Goal: Information Seeking & Learning: Learn about a topic

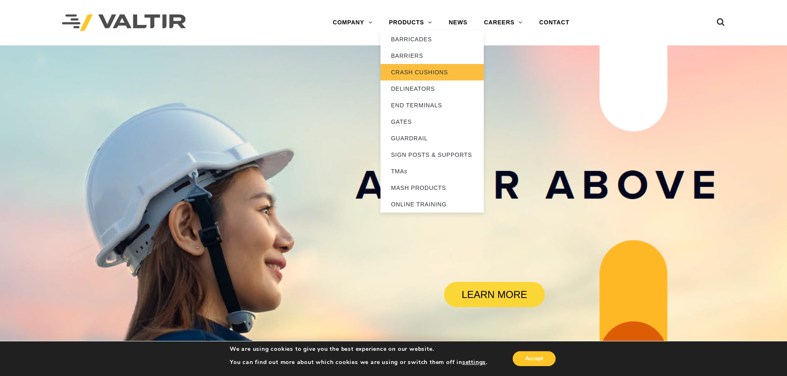
click at [411, 74] on link "CRASH CUSHIONS" at bounding box center [432, 72] width 103 height 17
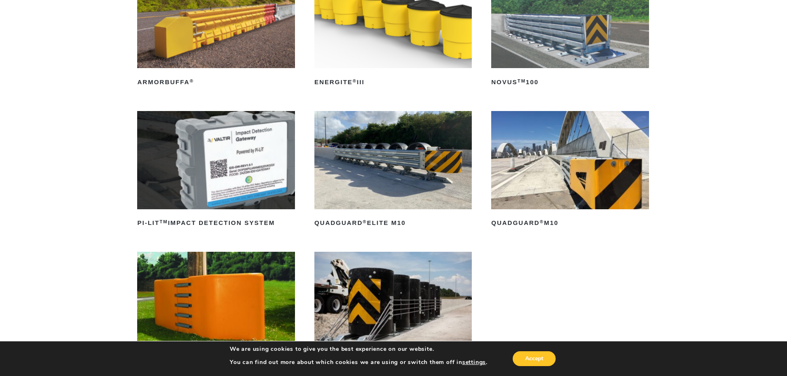
scroll to position [207, 0]
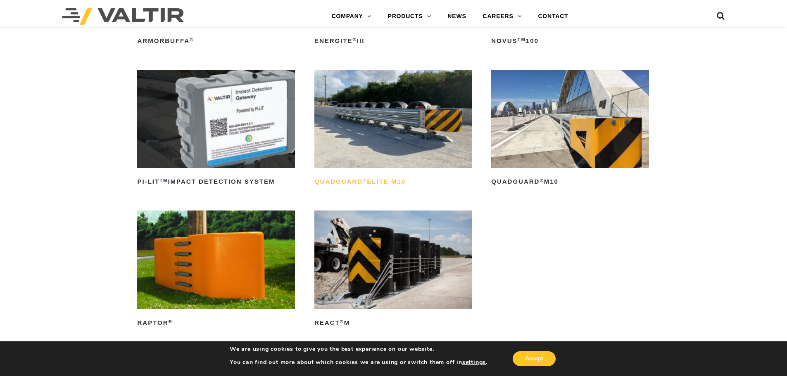
click at [376, 178] on h2 "QuadGuard ® Elite M10" at bounding box center [392, 182] width 157 height 13
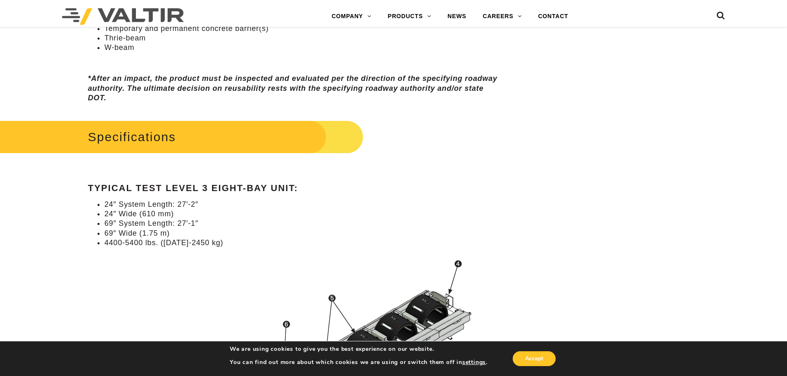
scroll to position [702, 0]
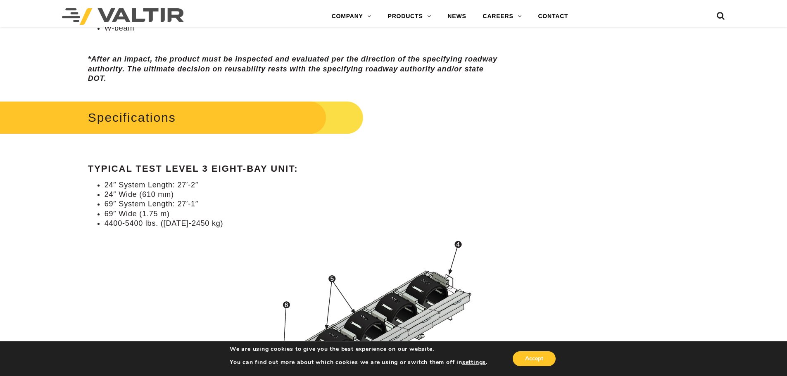
click at [105, 214] on li "69″ Wide (1.75 m)" at bounding box center [304, 214] width 398 height 10
drag, startPoint x: 105, startPoint y: 214, endPoint x: 166, endPoint y: 214, distance: 60.3
click at [166, 214] on li "69″ Wide (1.75 m)" at bounding box center [304, 214] width 398 height 10
drag, startPoint x: 198, startPoint y: 203, endPoint x: 183, endPoint y: 203, distance: 15.3
click at [183, 203] on li "69″ System Length: 27′-1″" at bounding box center [304, 205] width 398 height 10
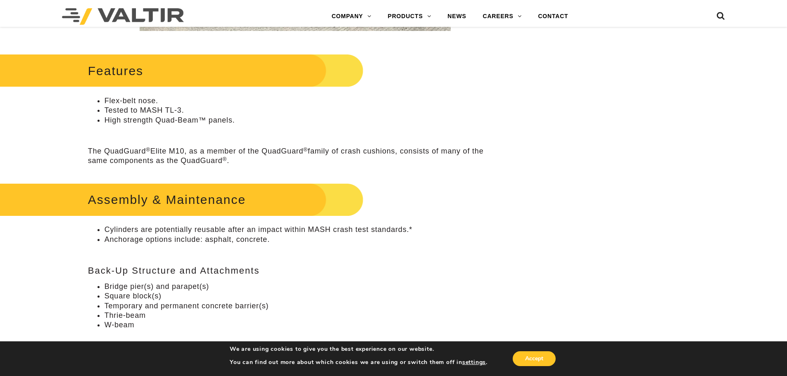
scroll to position [0, 0]
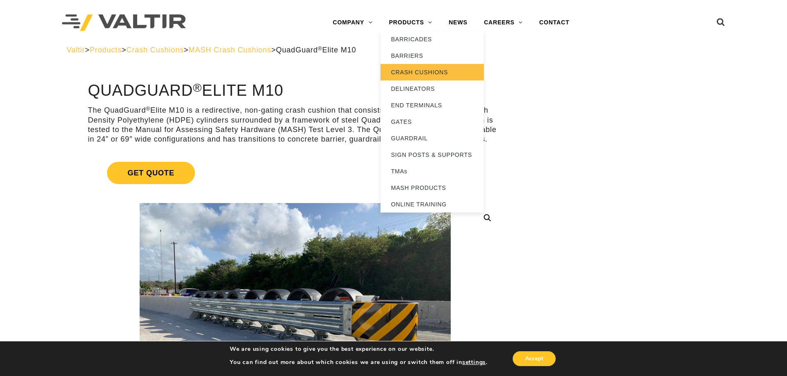
click at [425, 76] on link "CRASH CUSHIONS" at bounding box center [432, 72] width 103 height 17
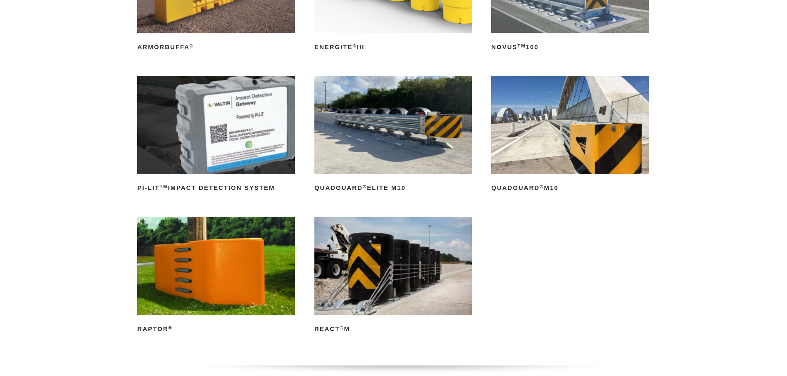
scroll to position [207, 0]
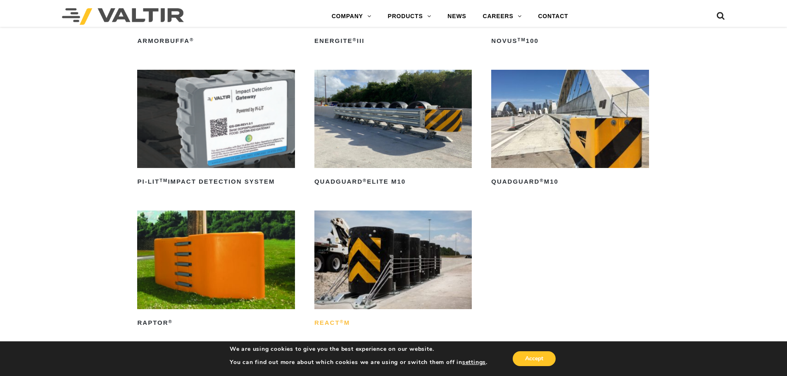
click at [327, 322] on h2 "REACT ® M" at bounding box center [392, 323] width 157 height 13
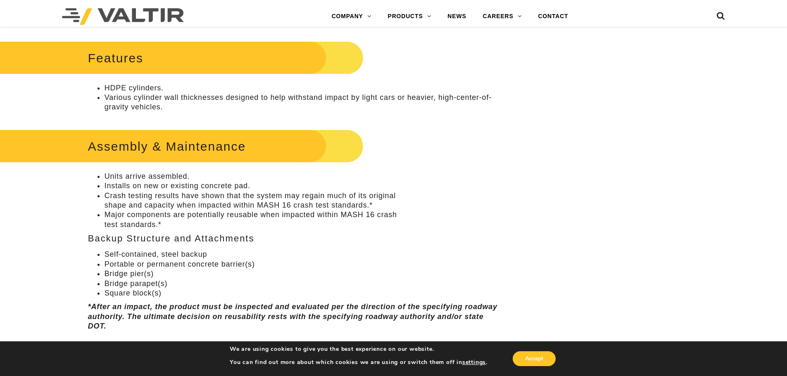
scroll to position [413, 0]
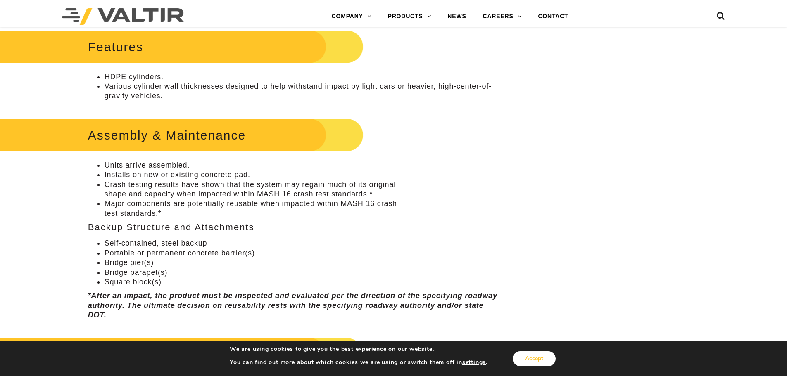
click at [525, 358] on button "Accept" at bounding box center [534, 359] width 43 height 15
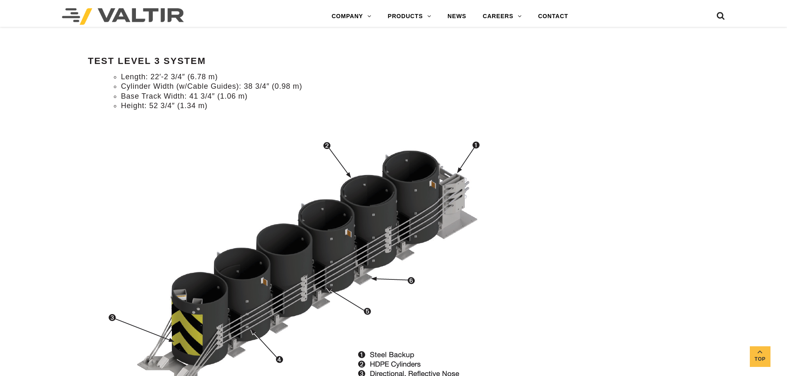
scroll to position [744, 0]
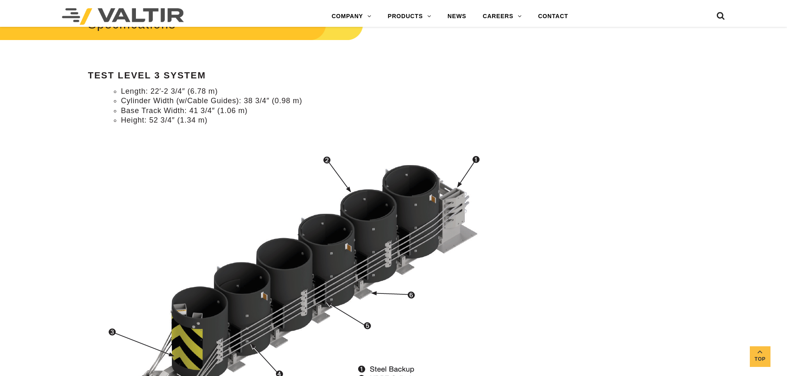
click at [250, 101] on li "Cylinder Width (w/Cable Guides): 38 3/4″ (0.98 m)" at bounding box center [311, 101] width 381 height 10
drag, startPoint x: 250, startPoint y: 101, endPoint x: 263, endPoint y: 100, distance: 13.6
click at [263, 100] on li "Cylinder Width (w/Cable Guides): 38 3/4″ (0.98 m)" at bounding box center [311, 101] width 381 height 10
click at [262, 107] on li "Base Track Width: 41 3/4″ (1.06 m)" at bounding box center [311, 111] width 381 height 10
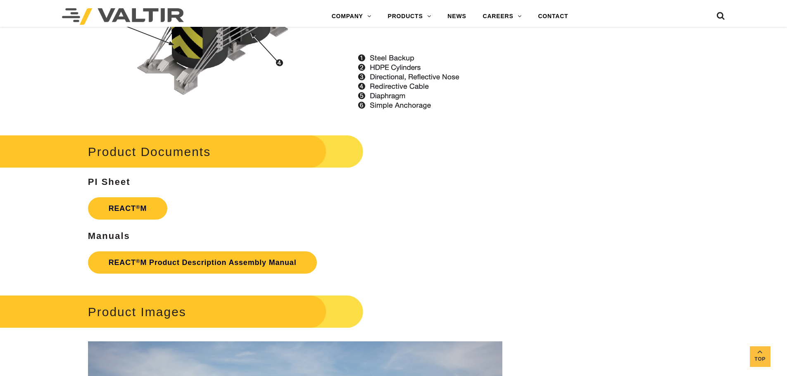
scroll to position [1074, 0]
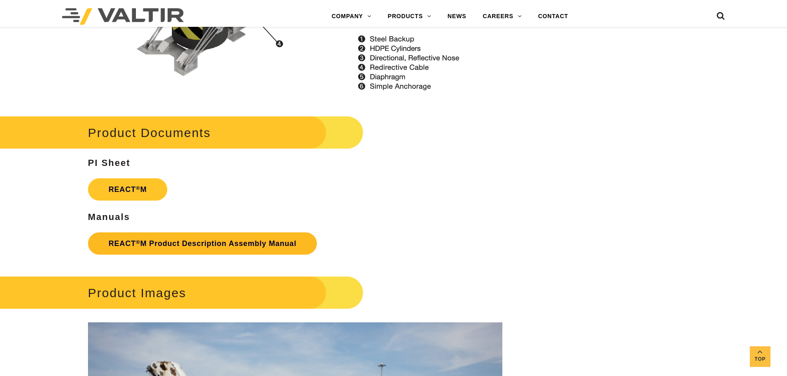
click at [196, 247] on link "REACT ® M Product Description Assembly Manual" at bounding box center [202, 244] width 229 height 22
